Goal: Task Accomplishment & Management: Manage account settings

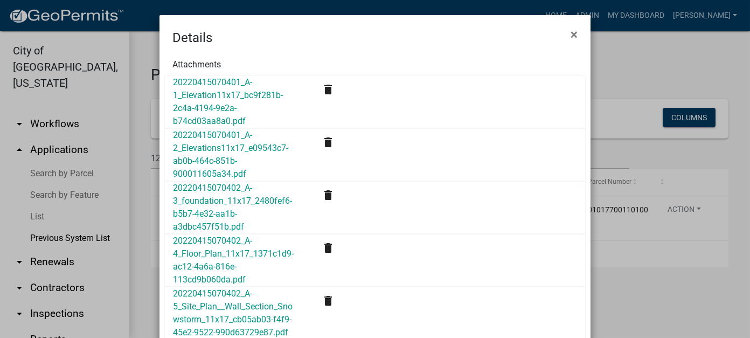
scroll to position [317, 0]
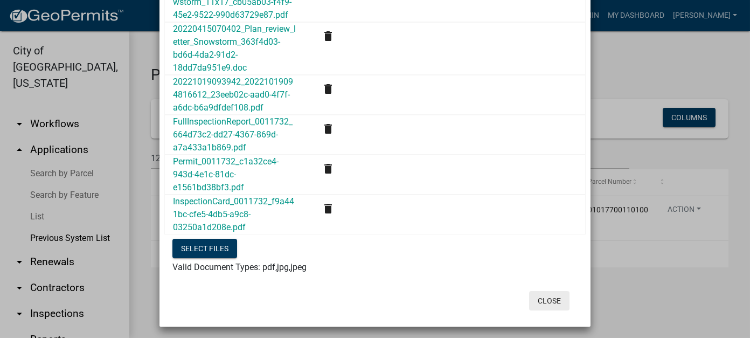
click at [550, 300] on button "Close" at bounding box center [549, 300] width 40 height 19
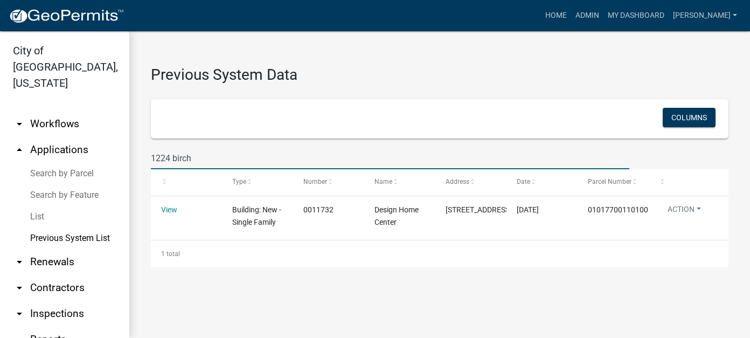
click at [169, 156] on input "1224 birch" at bounding box center [390, 158] width 478 height 22
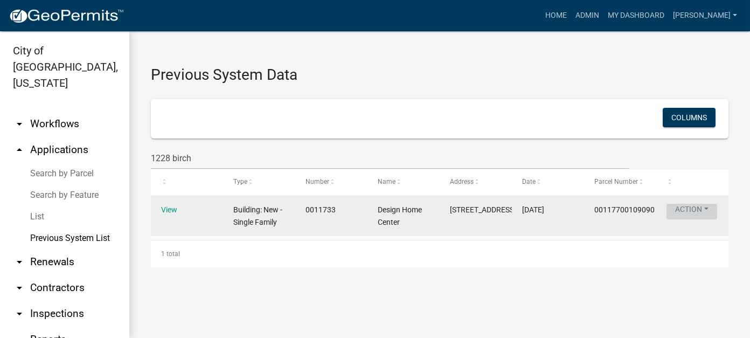
click at [689, 215] on button "Action" at bounding box center [692, 212] width 51 height 16
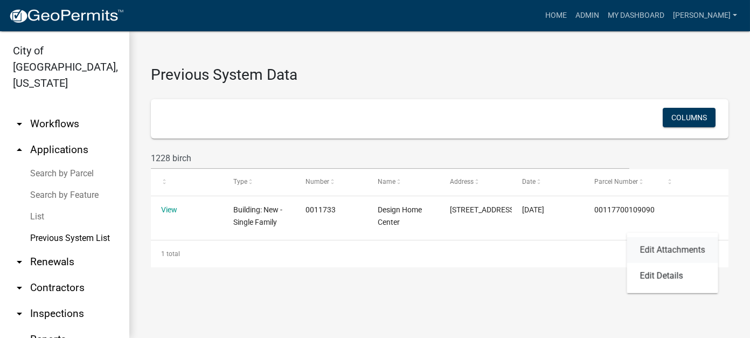
click at [679, 249] on link "Edit Attachments" at bounding box center [672, 250] width 91 height 26
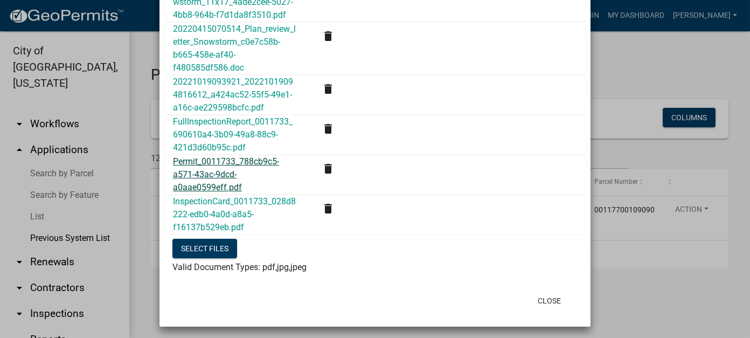
click at [185, 170] on link "Permit_0011733_788cb9c5-a571-43ac-9dcd-a0aae0599eff.pdf" at bounding box center [226, 174] width 106 height 36
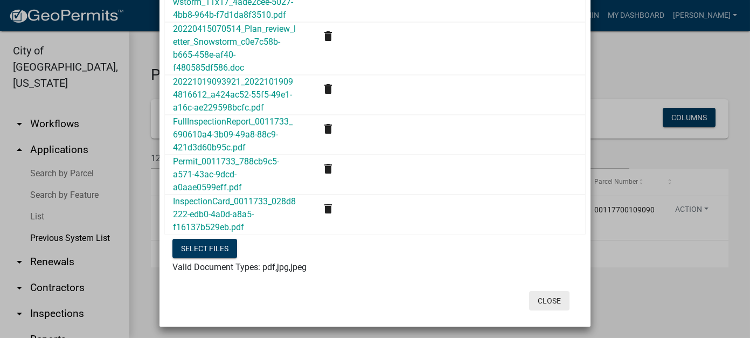
click at [552, 295] on button "Close" at bounding box center [549, 300] width 40 height 19
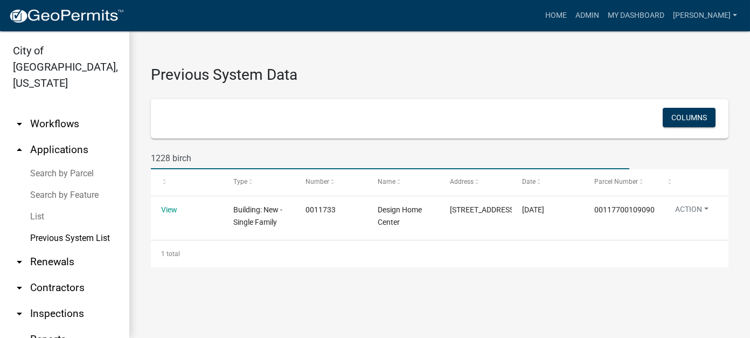
click at [169, 152] on input "1228 birch" at bounding box center [390, 158] width 478 height 22
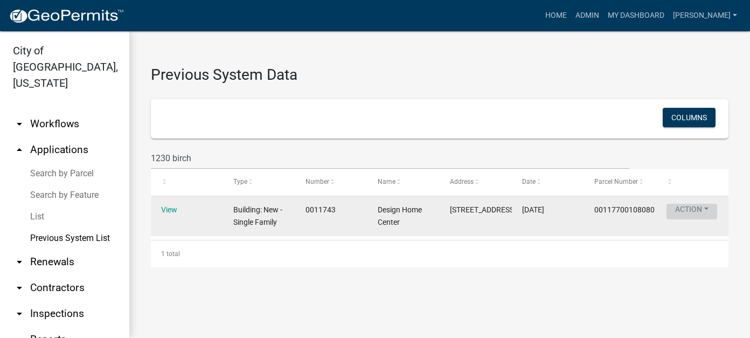
click at [693, 219] on button "Action" at bounding box center [692, 212] width 51 height 16
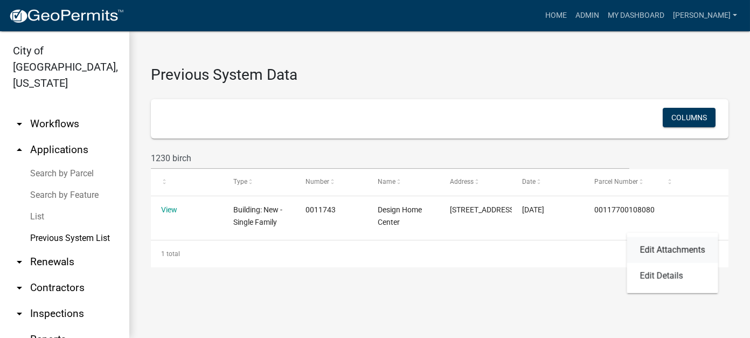
click at [688, 252] on link "Edit Attachments" at bounding box center [672, 250] width 91 height 26
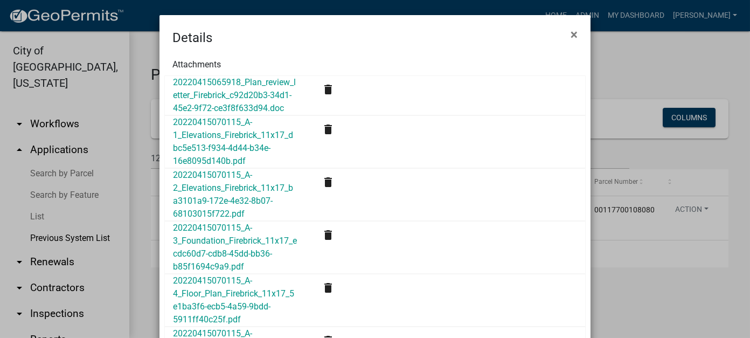
scroll to position [410, 0]
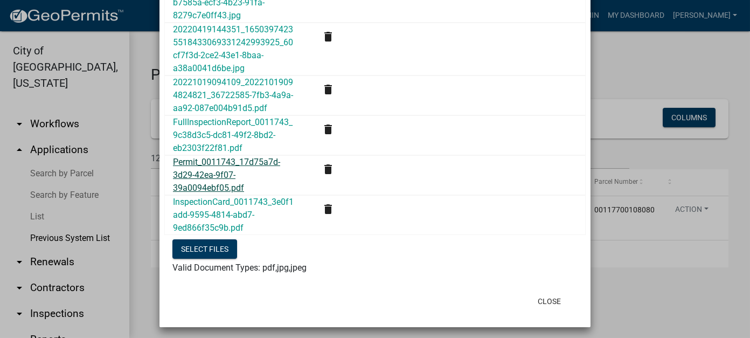
click at [219, 175] on link "Permit_0011743_17d75a7d-3d29-42ea-9f07-39a0094ebf05.pdf" at bounding box center [226, 175] width 107 height 36
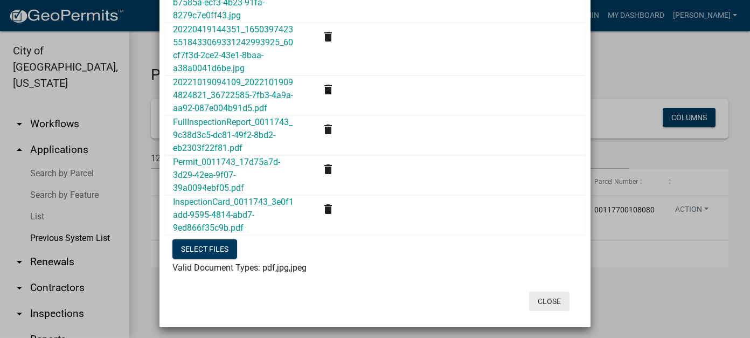
click at [539, 300] on button "Close" at bounding box center [549, 301] width 40 height 19
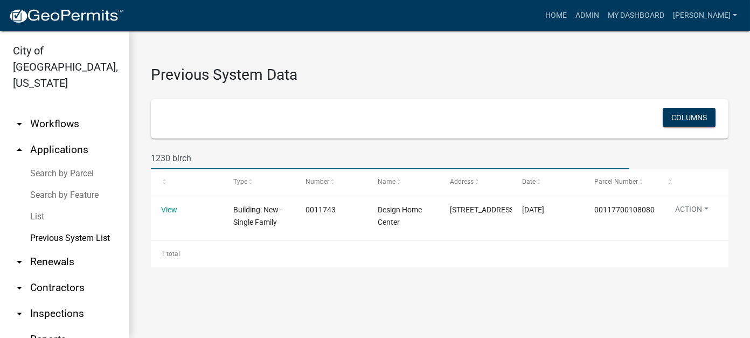
click at [168, 158] on input "1230 birch" at bounding box center [390, 158] width 478 height 22
click at [439, 163] on input "1234 birch" at bounding box center [390, 158] width 478 height 22
type input "1234 birch"
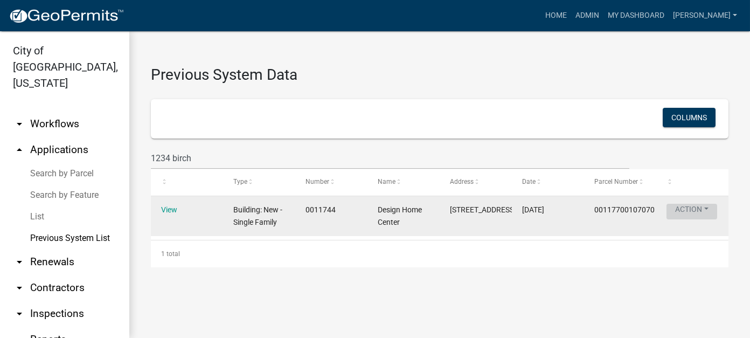
click at [690, 219] on button "Action" at bounding box center [692, 212] width 51 height 16
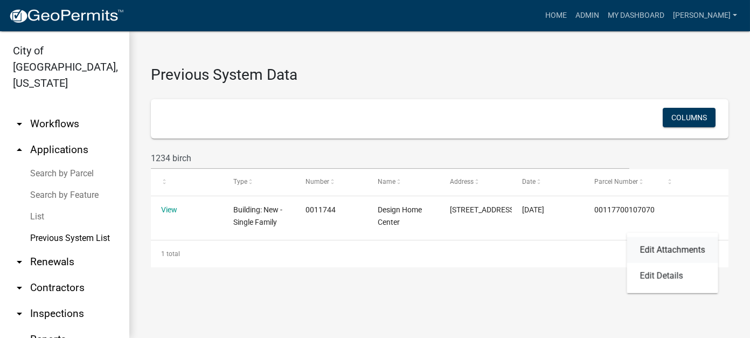
click at [666, 249] on link "Edit Attachments" at bounding box center [672, 250] width 91 height 26
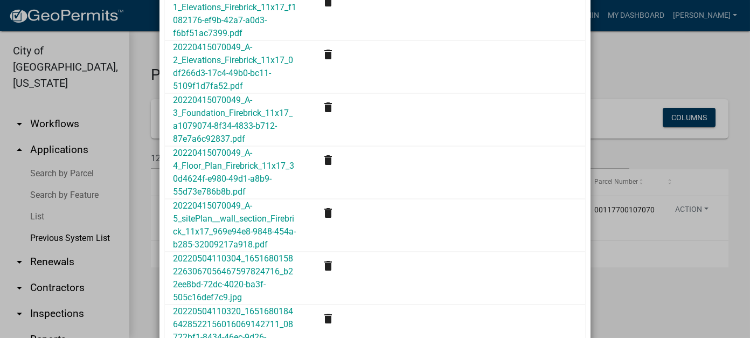
scroll to position [377, 0]
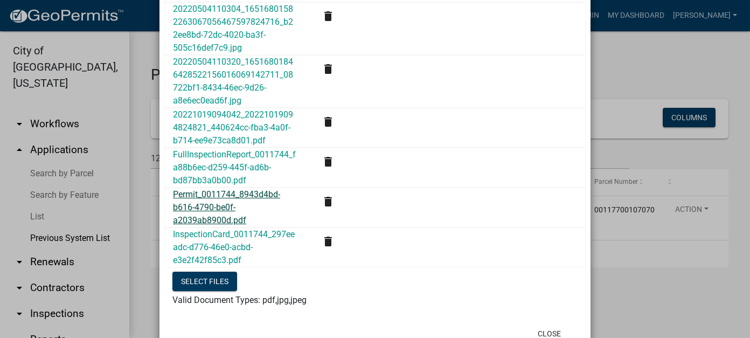
click at [222, 204] on link "Permit_0011744_8943d4bd-b616-4790-be0f-a2039ab8900d.pdf" at bounding box center [226, 207] width 107 height 36
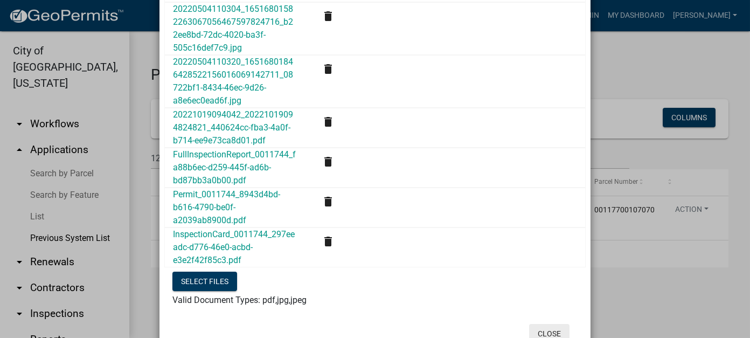
click at [552, 328] on button "Close" at bounding box center [549, 333] width 40 height 19
